Goal: Task Accomplishment & Management: Use online tool/utility

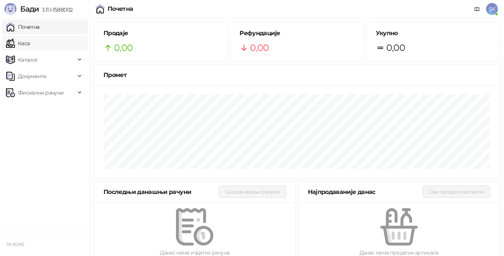
click at [9, 45] on link "Каса" at bounding box center [18, 43] width 24 height 15
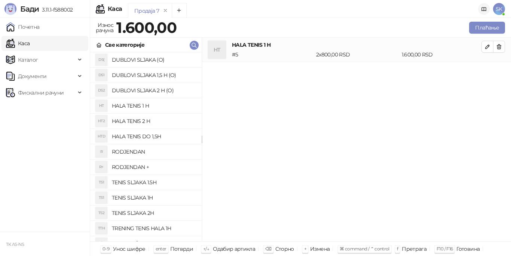
click at [485, 10] on icon at bounding box center [484, 9] width 6 height 6
click at [480, 26] on button "Плаћање" at bounding box center [487, 28] width 36 height 12
click at [22, 62] on span "Каталог" at bounding box center [28, 59] width 20 height 15
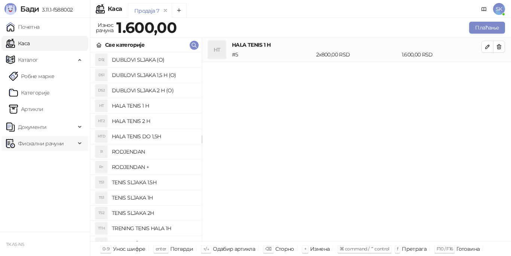
click at [18, 143] on span "Фискални рачуни" at bounding box center [41, 143] width 46 height 15
click at [7, 141] on img at bounding box center [10, 143] width 9 height 9
click at [7, 142] on img at bounding box center [10, 143] width 9 height 9
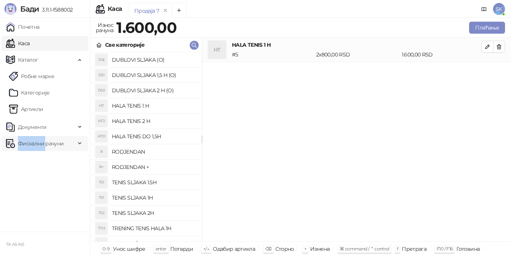
click at [7, 142] on img at bounding box center [10, 143] width 9 height 9
click at [129, 87] on h4 "DUBLOVI SLJAKA 2 H (O)" at bounding box center [154, 90] width 84 height 12
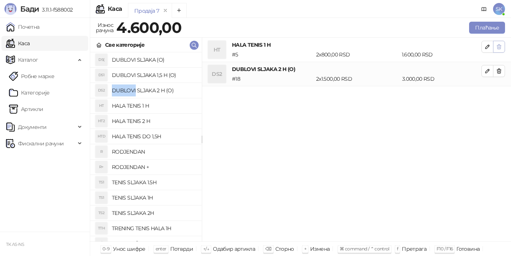
click at [499, 48] on icon "button" at bounding box center [499, 47] width 6 height 6
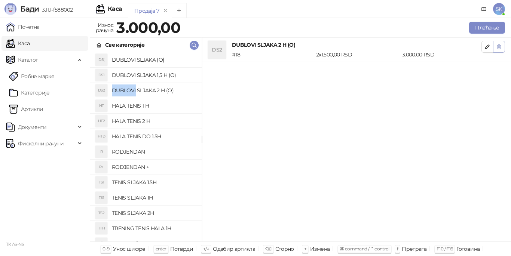
click at [500, 44] on icon "button" at bounding box center [499, 47] width 6 height 6
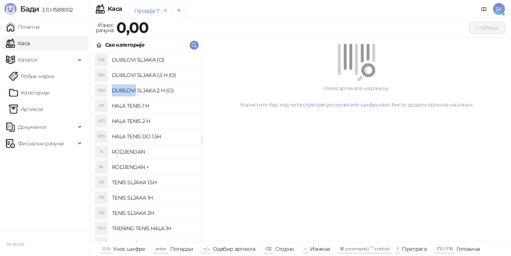
click at [178, 11] on icon "Add tab" at bounding box center [179, 10] width 6 height 6
click at [147, 9] on div "Продаја 7" at bounding box center [146, 11] width 25 height 8
click at [116, 59] on h4 "DUBLOVI SLJAKA (O)" at bounding box center [154, 60] width 84 height 12
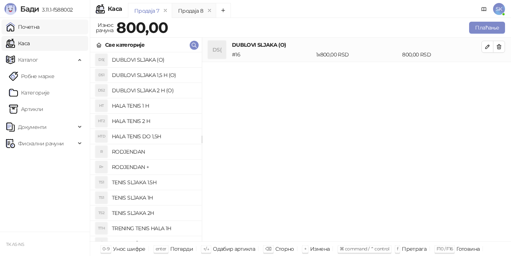
click at [32, 28] on link "Почетна" at bounding box center [23, 26] width 34 height 15
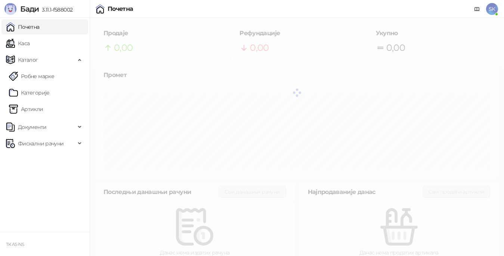
click at [12, 8] on img at bounding box center [10, 9] width 12 height 12
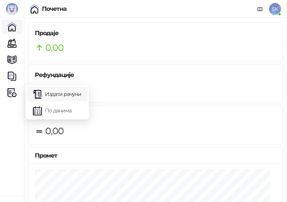
click at [53, 93] on link "Издати рачуни" at bounding box center [57, 94] width 49 height 15
